Goal: Use online tool/utility: Utilize a website feature to perform a specific function

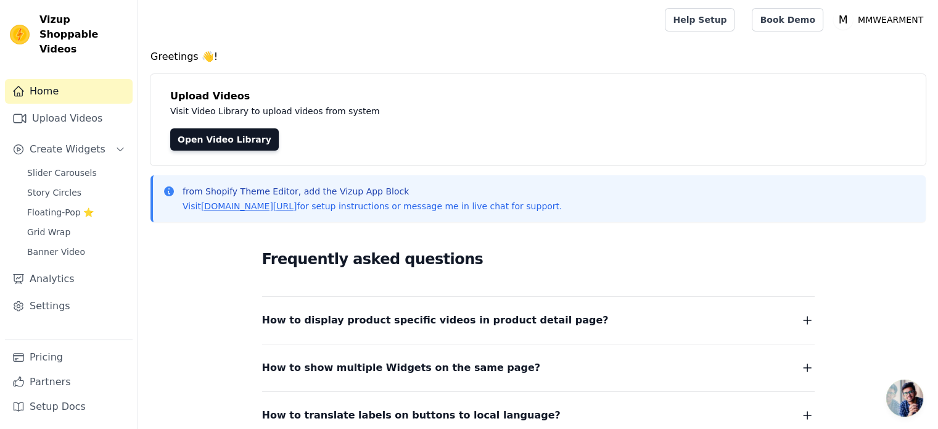
scroll to position [104, 0]
click at [67, 223] on link "Grid Wrap" at bounding box center [76, 231] width 113 height 17
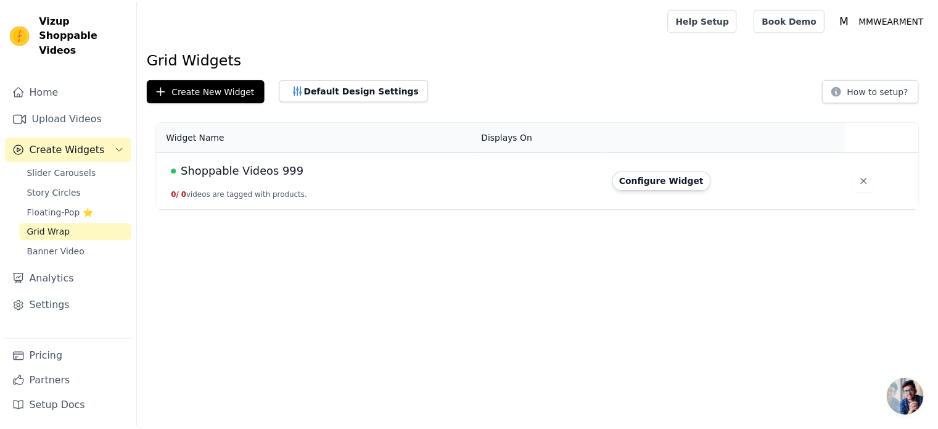
scroll to position [104, 0]
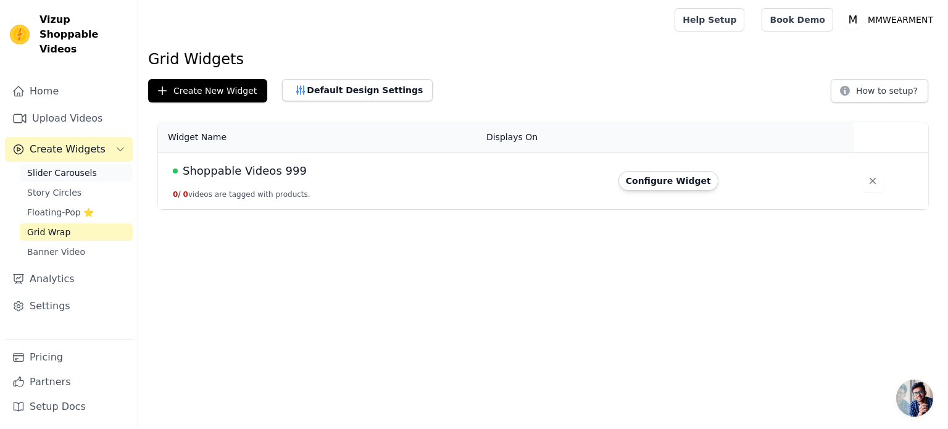
click at [62, 167] on span "Slider Carousels" at bounding box center [62, 173] width 70 height 12
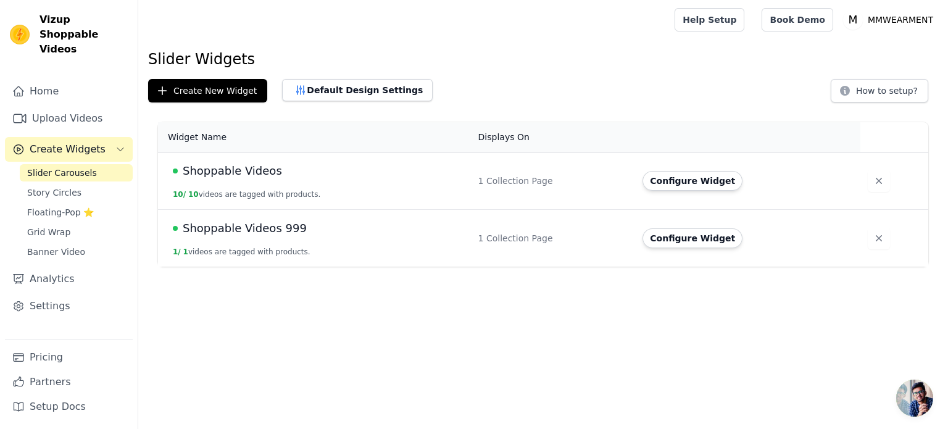
click at [264, 177] on span "Shoppable Videos" at bounding box center [232, 170] width 99 height 17
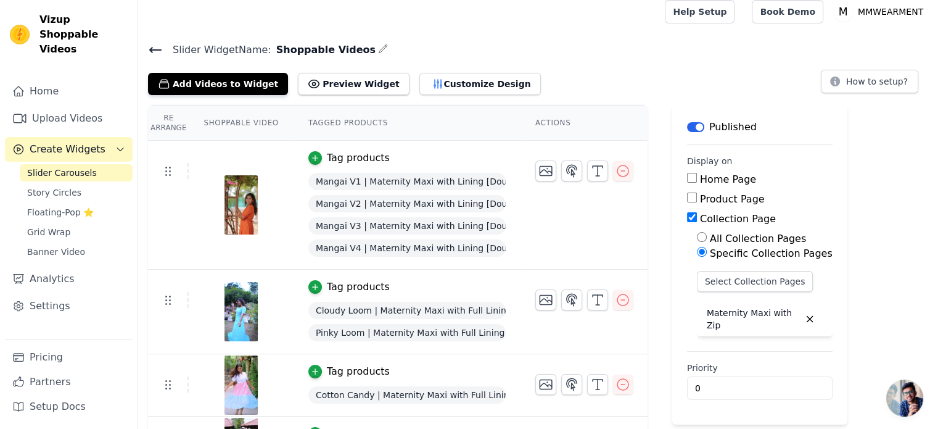
scroll to position [62, 0]
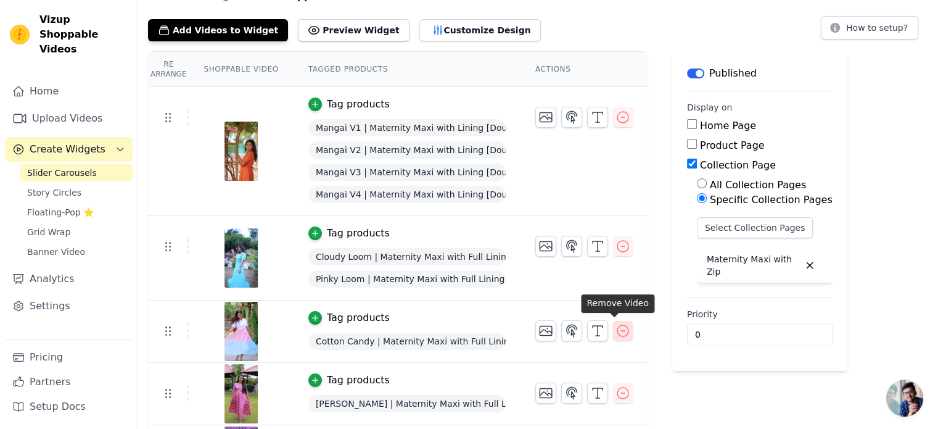
click at [616, 331] on icon "button" at bounding box center [623, 330] width 15 height 15
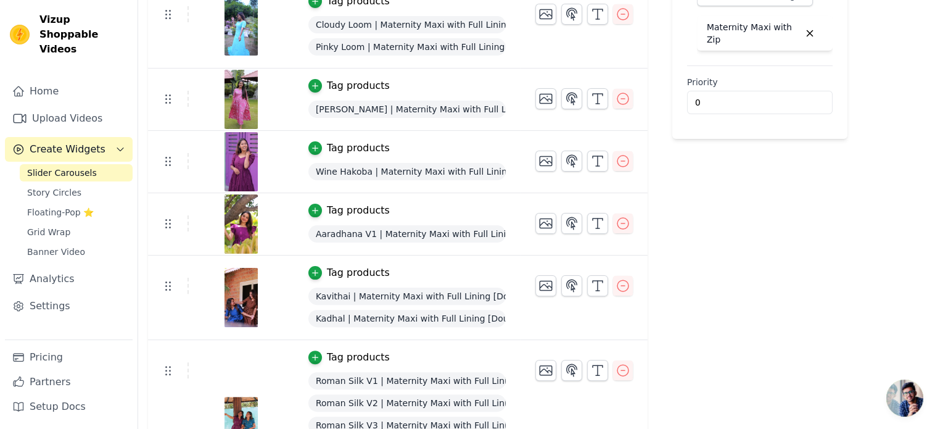
scroll to position [268, 0]
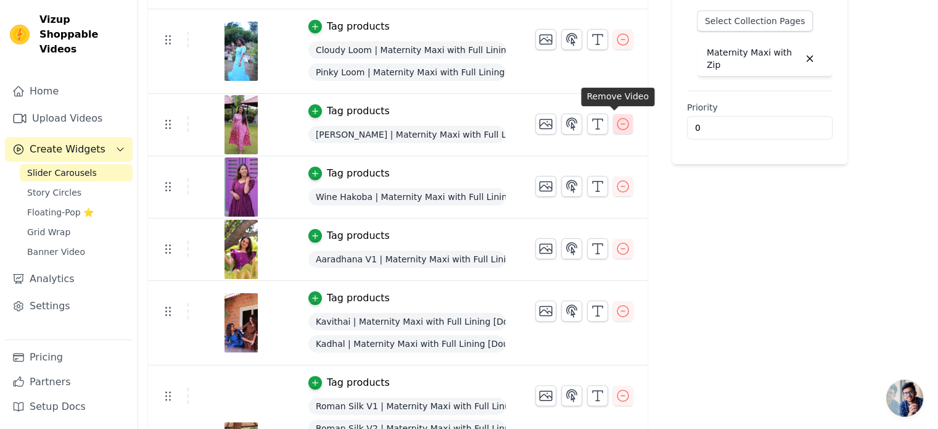
click at [616, 123] on icon "button" at bounding box center [623, 124] width 15 height 15
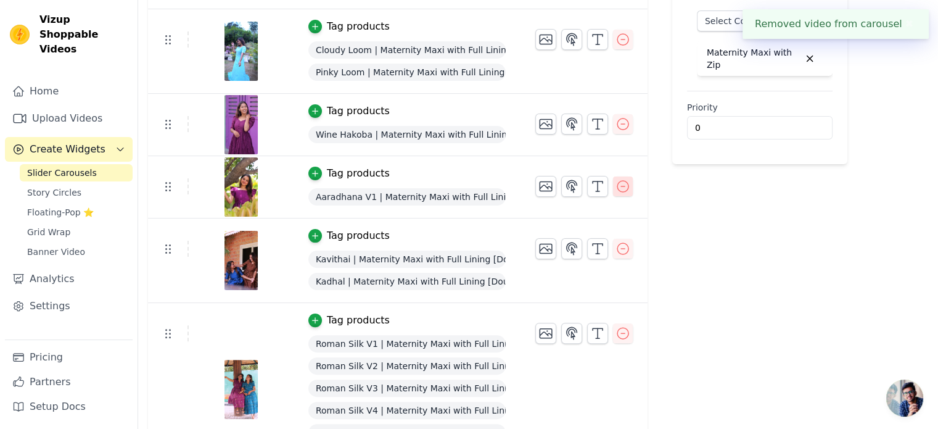
click at [616, 186] on icon "button" at bounding box center [623, 186] width 15 height 15
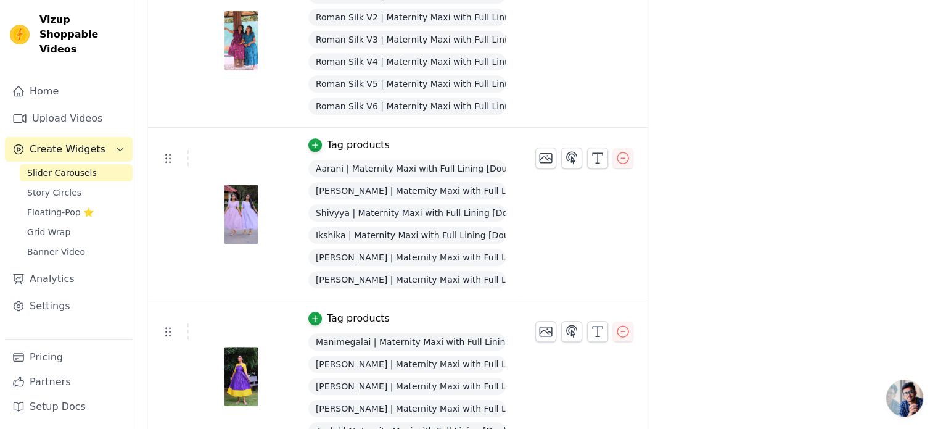
scroll to position [576, 0]
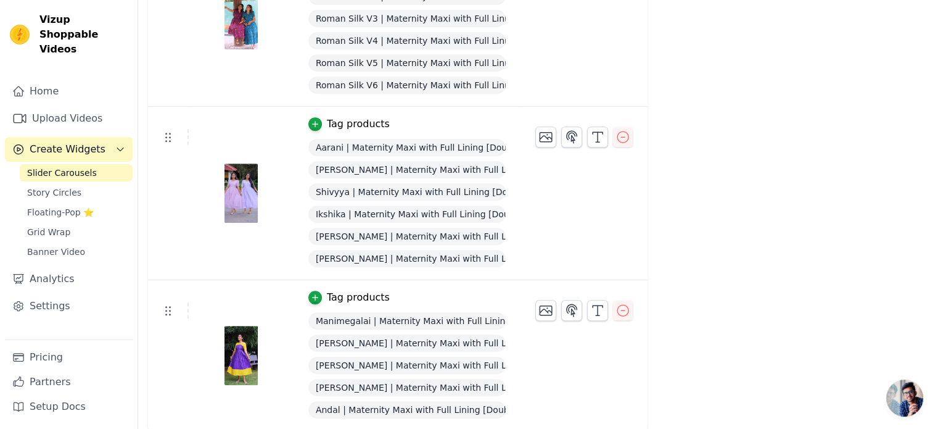
click at [397, 145] on span "Aarani | Maternity Maxi with Full Lining [Double Side Zips]" at bounding box center [406, 147] width 197 height 17
click at [407, 145] on span "Aarani | Maternity Maxi with Full Lining [Double Side Zips]" at bounding box center [406, 147] width 197 height 17
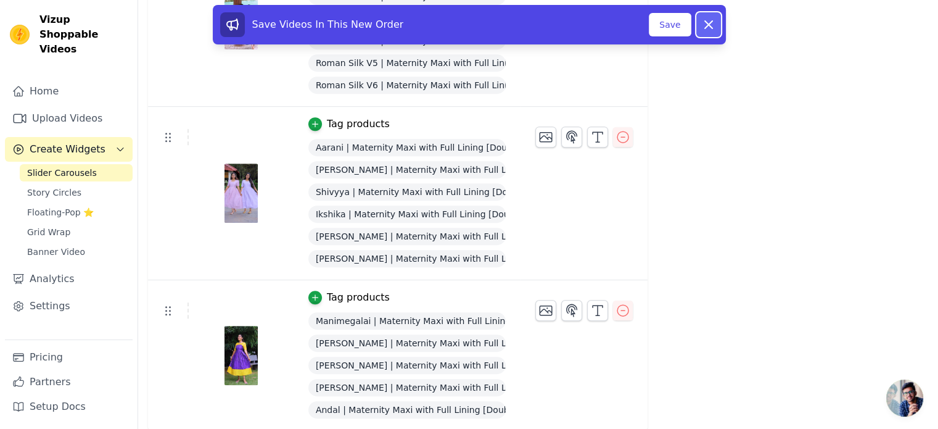
click at [708, 26] on icon at bounding box center [708, 24] width 7 height 7
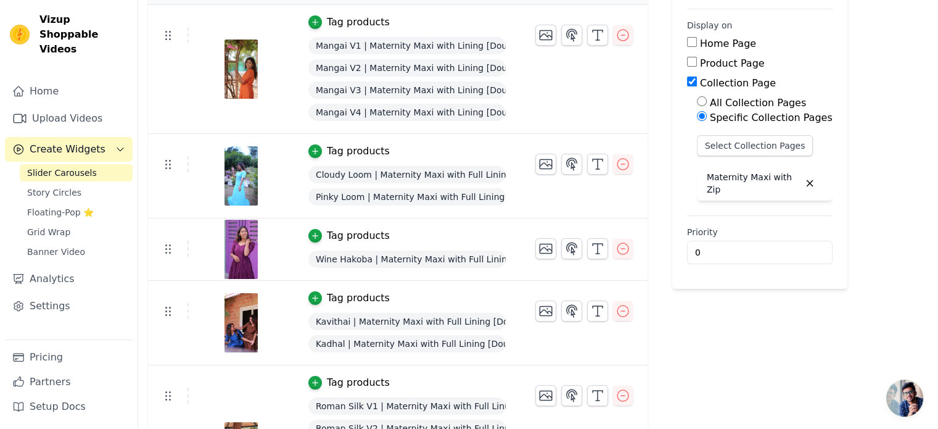
scroll to position [82, 0]
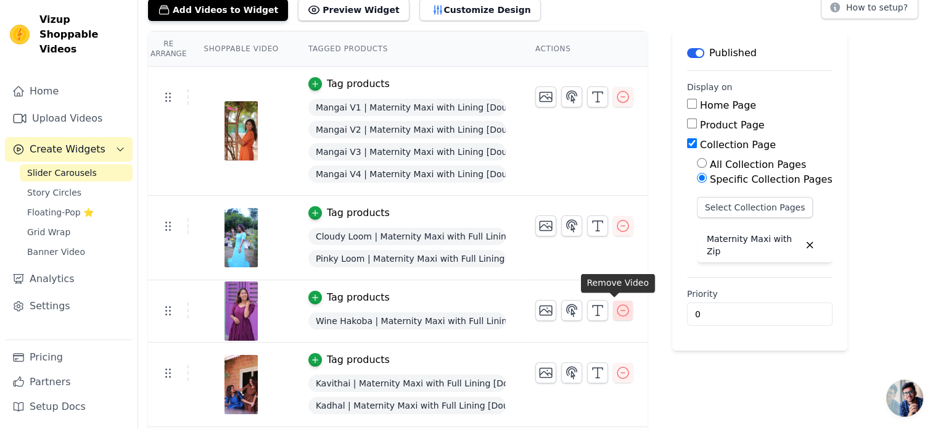
click at [616, 308] on icon "button" at bounding box center [623, 310] width 15 height 15
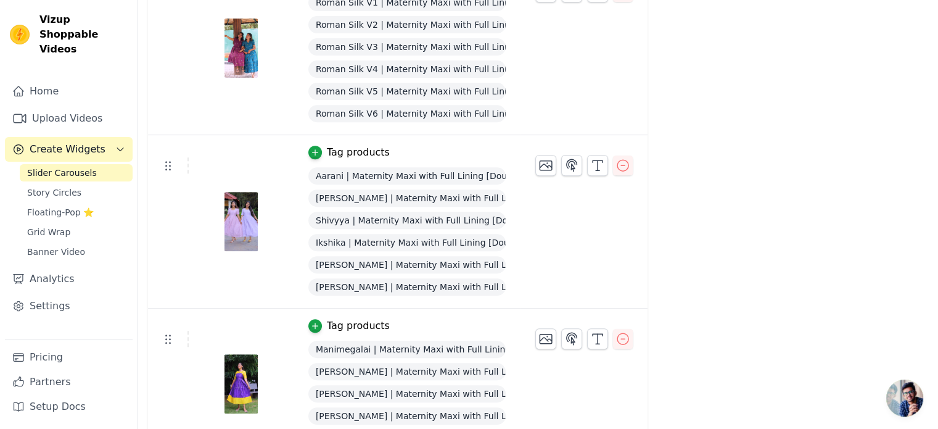
scroll to position [513, 0]
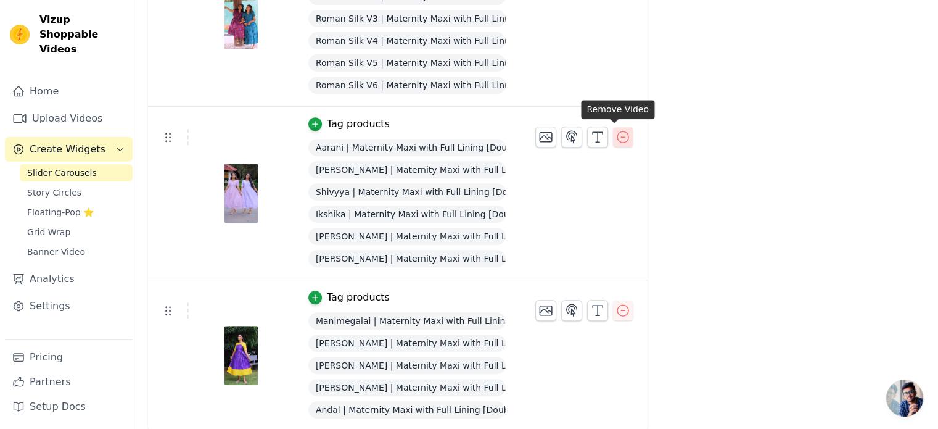
click at [616, 135] on icon "button" at bounding box center [623, 137] width 15 height 15
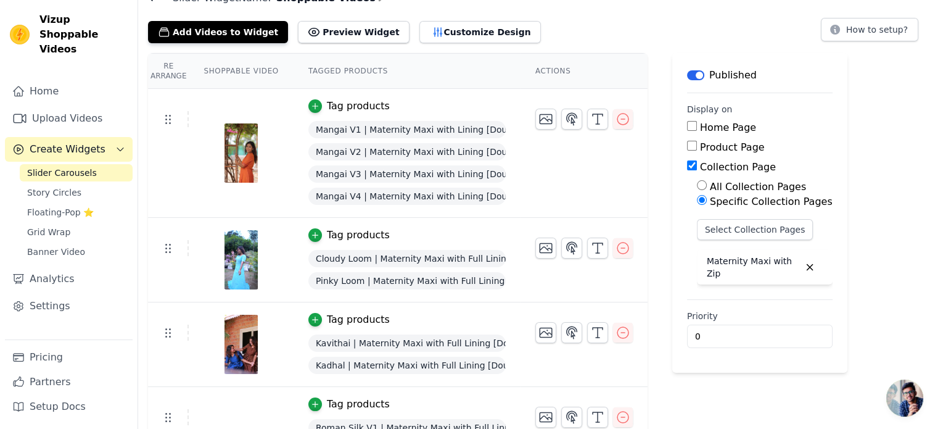
scroll to position [32, 0]
